Goal: Navigation & Orientation: Find specific page/section

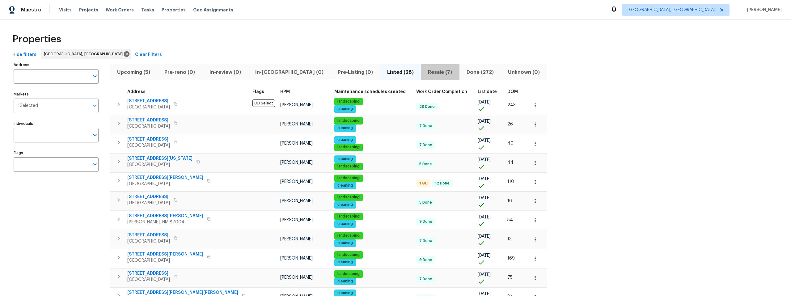
click at [425, 70] on span "Resale (7)" at bounding box center [440, 72] width 31 height 9
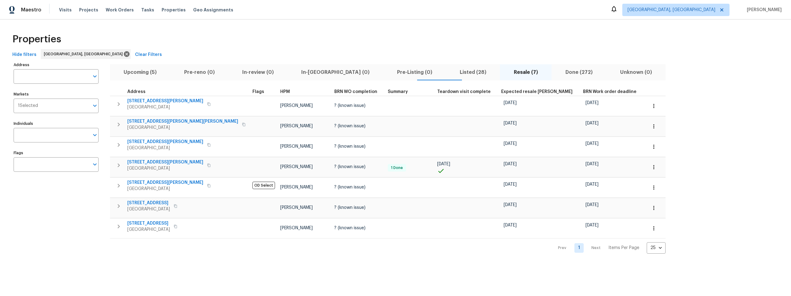
click at [450, 70] on span "Listed (28)" at bounding box center [473, 72] width 47 height 9
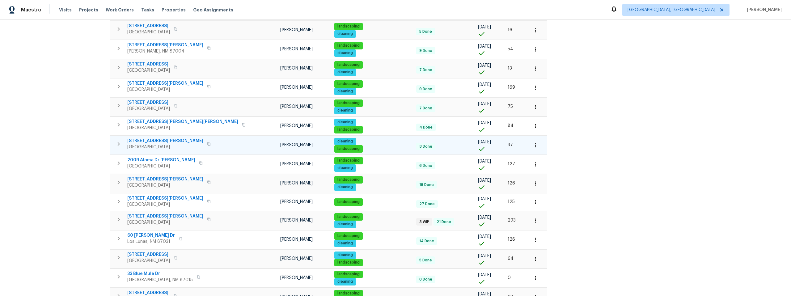
scroll to position [192, 0]
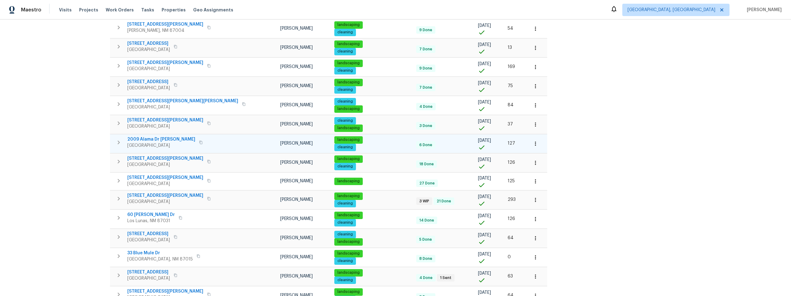
click at [155, 138] on span "2009 Alama Dr [PERSON_NAME]" at bounding box center [161, 139] width 68 height 6
